Goal: Use online tool/utility: Utilize a website feature to perform a specific function

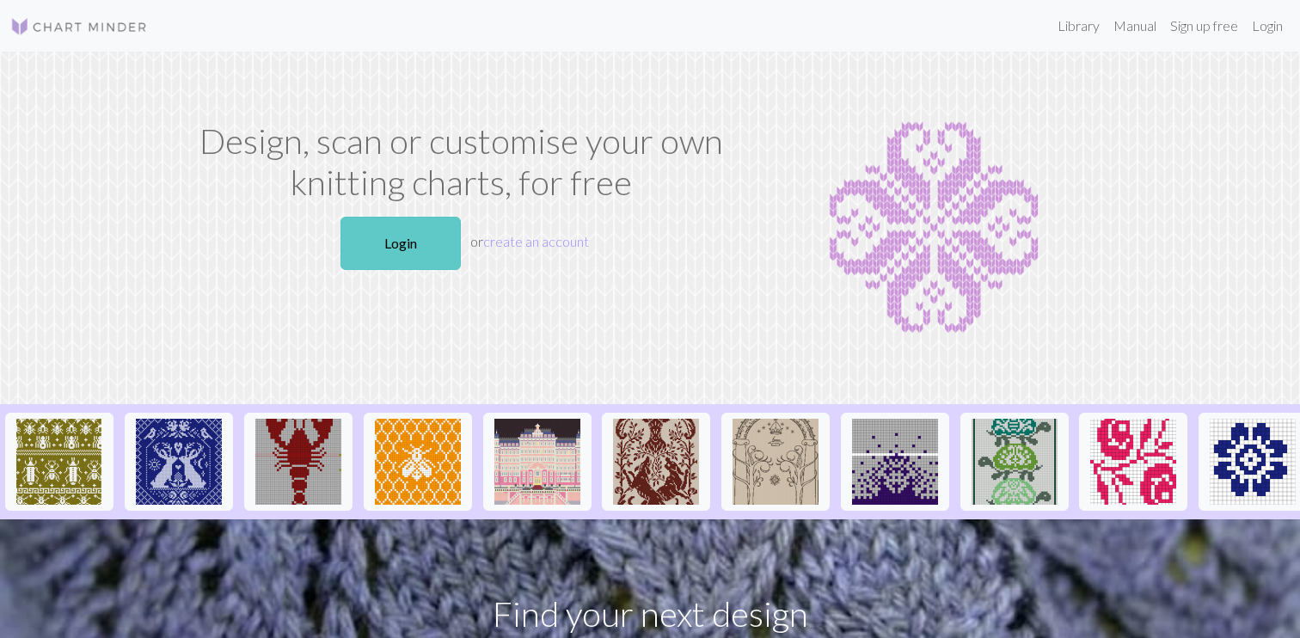
click at [382, 241] on link "Login" at bounding box center [401, 243] width 120 height 53
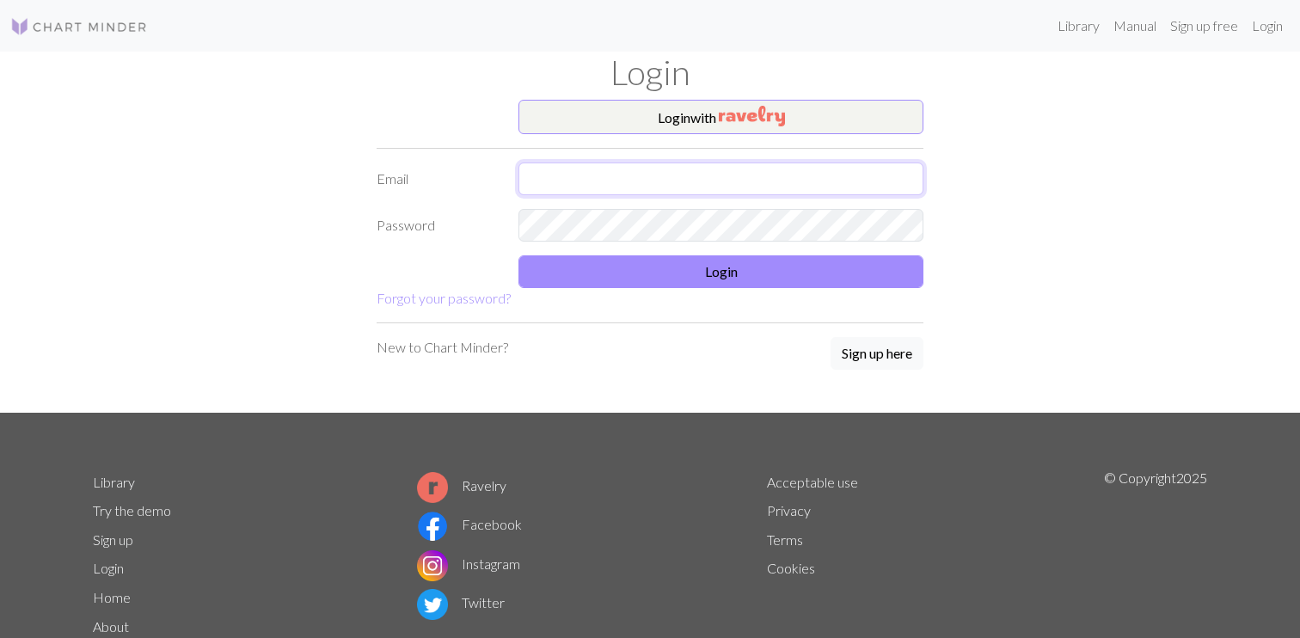
type input "[EMAIL_ADDRESS][DOMAIN_NAME]"
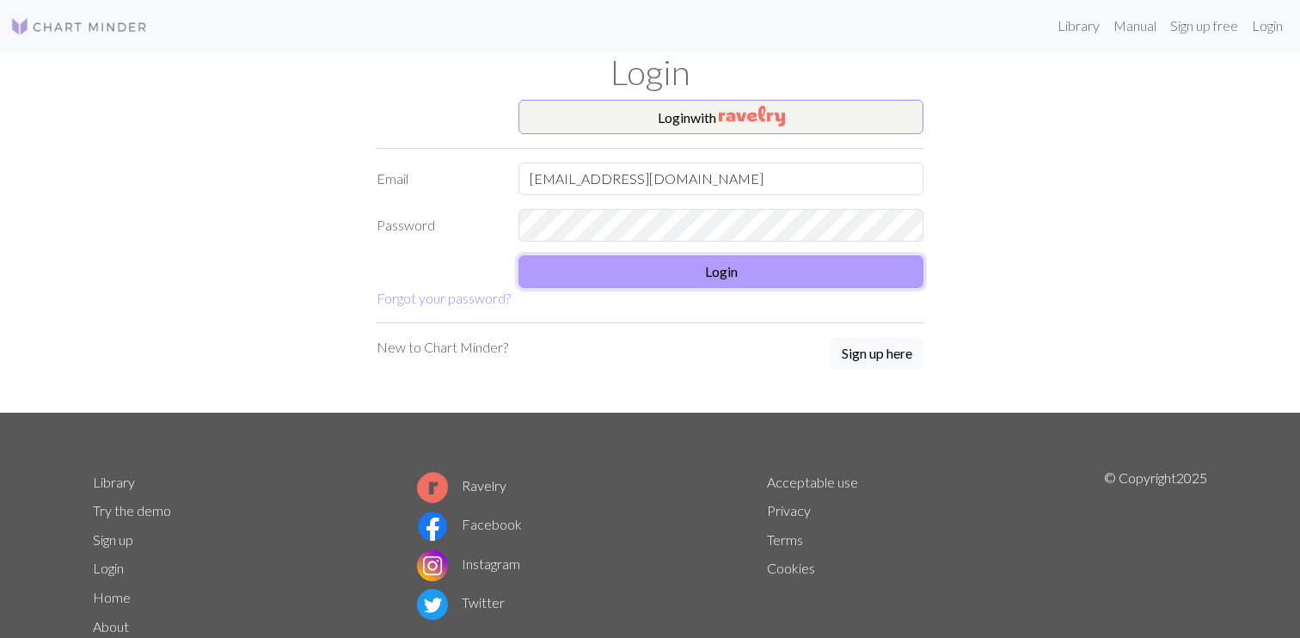
click at [576, 277] on button "Login" at bounding box center [721, 271] width 405 height 33
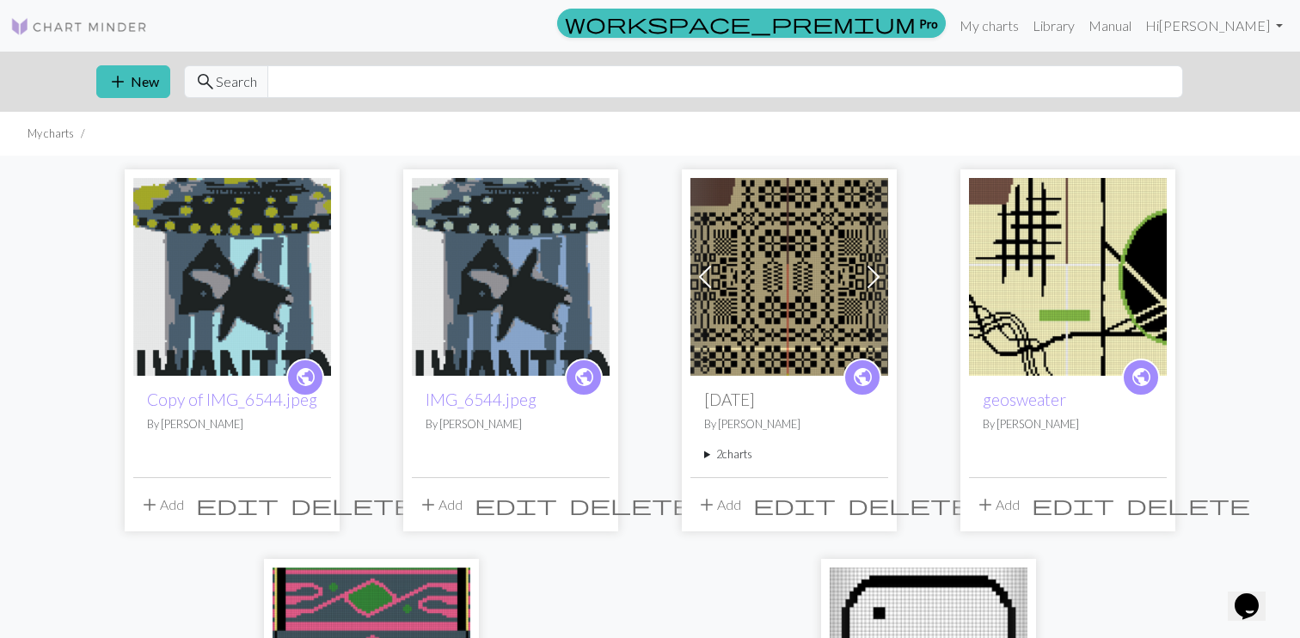
click at [206, 273] on img at bounding box center [232, 277] width 198 height 198
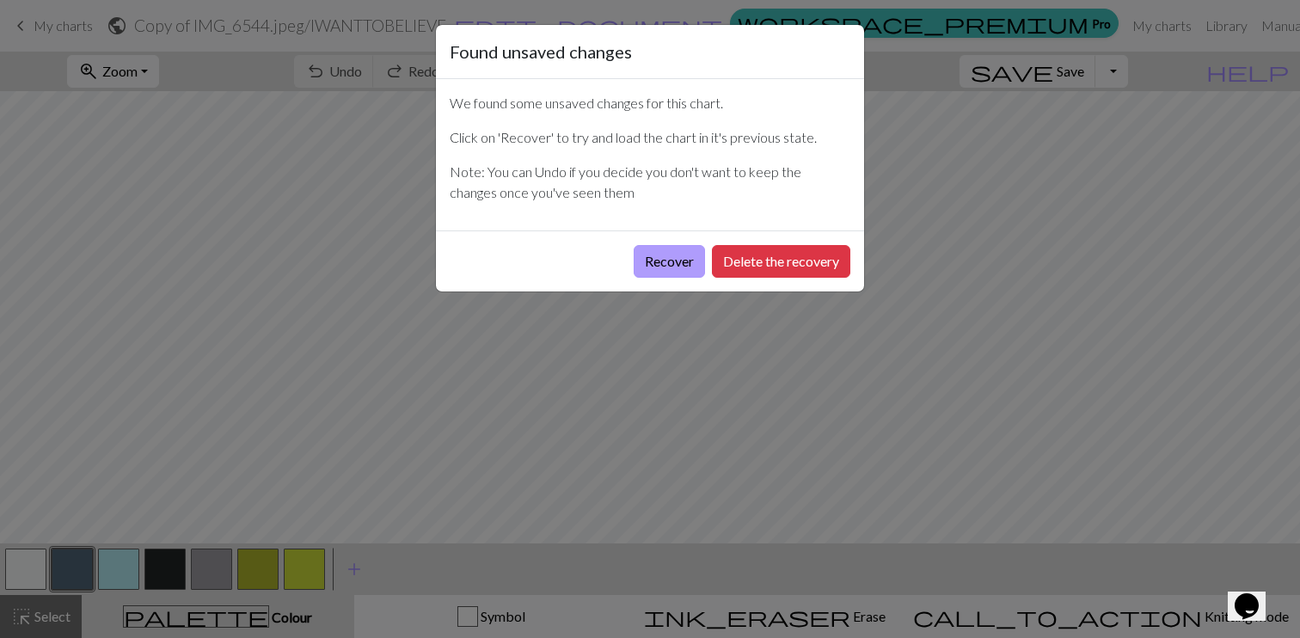
click at [676, 261] on button "Recover" at bounding box center [669, 261] width 71 height 33
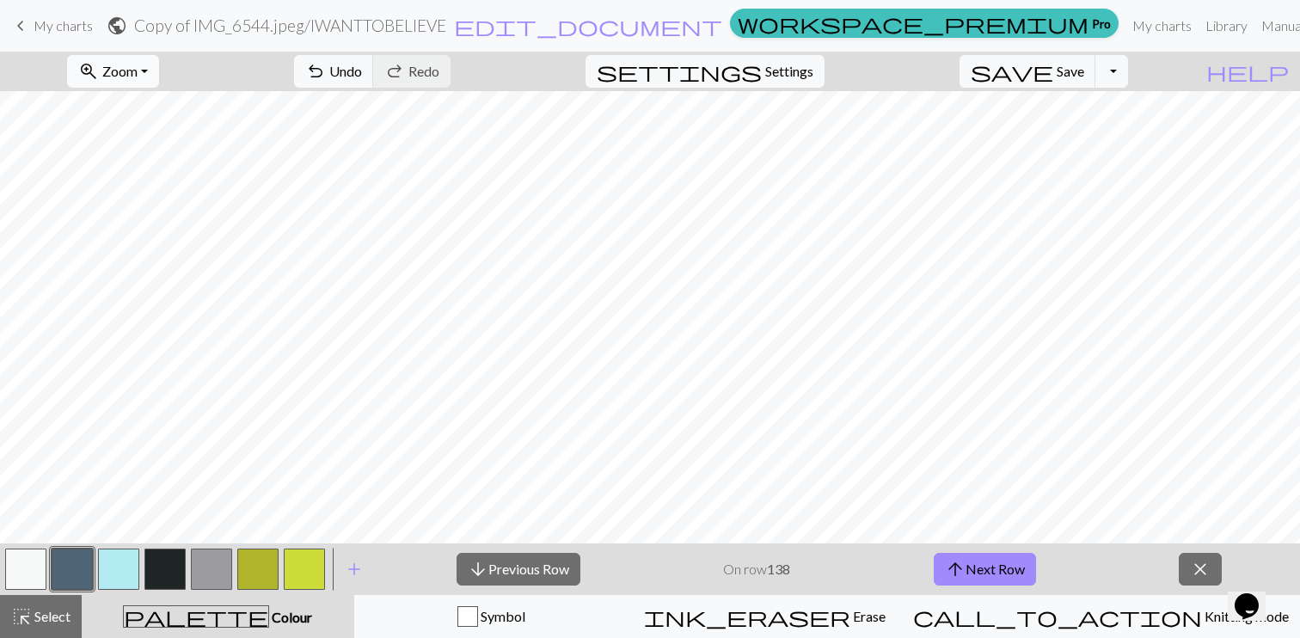
click at [153, 79] on button "zoom_in Zoom Zoom" at bounding box center [113, 71] width 92 height 33
click at [147, 138] on button "Fit width" at bounding box center [136, 137] width 136 height 28
click at [531, 576] on button "arrow_downward Previous Row" at bounding box center [519, 569] width 124 height 33
click at [504, 571] on button "arrow_downward Previous Row" at bounding box center [519, 569] width 124 height 33
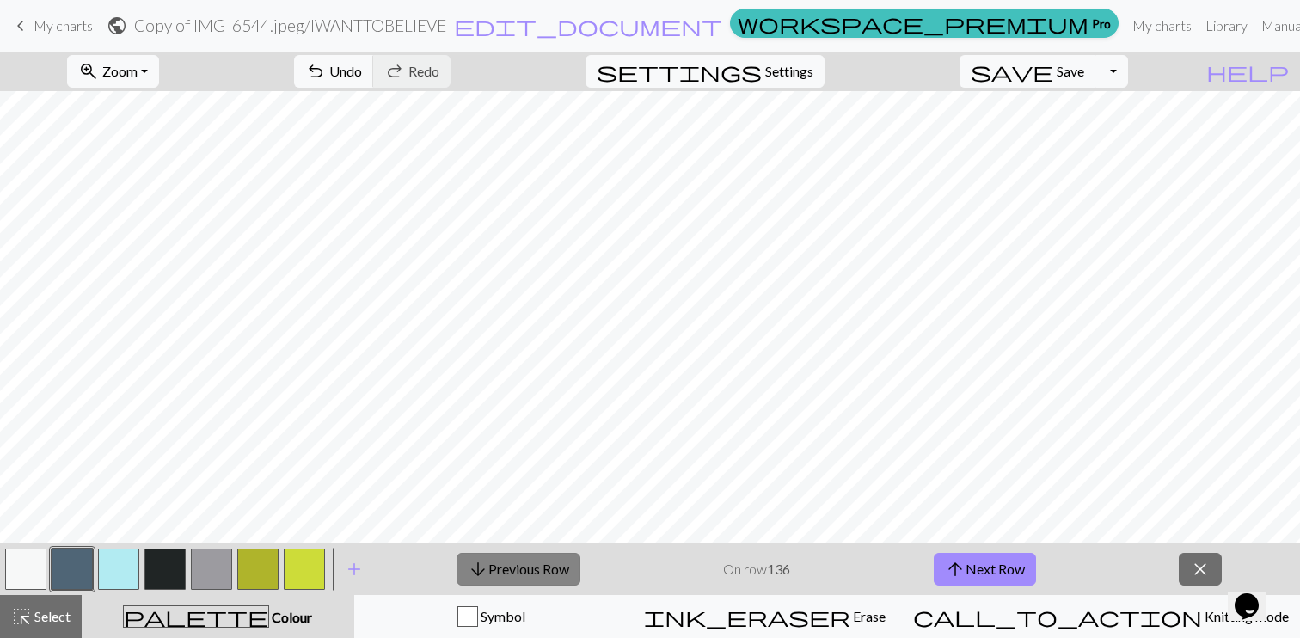
click at [525, 563] on button "arrow_downward Previous Row" at bounding box center [519, 569] width 124 height 33
